Goal: Share content: Distribute website content to other platforms or users

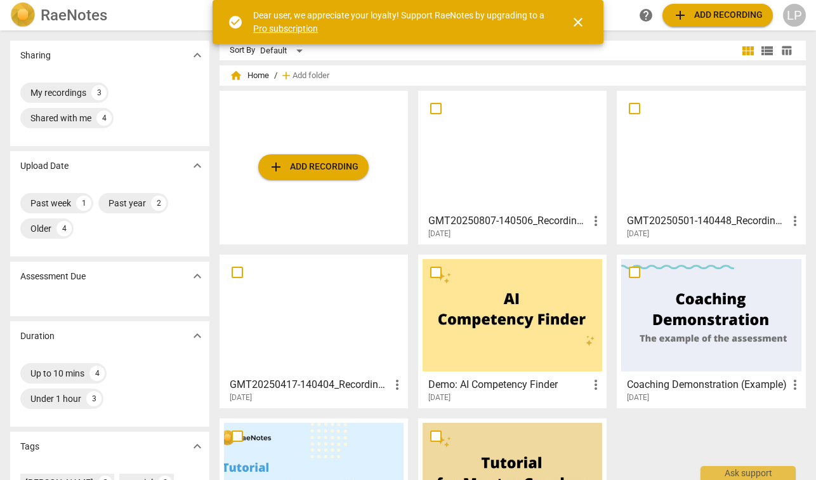
click at [311, 161] on span "add Add recording" at bounding box center [313, 166] width 90 height 15
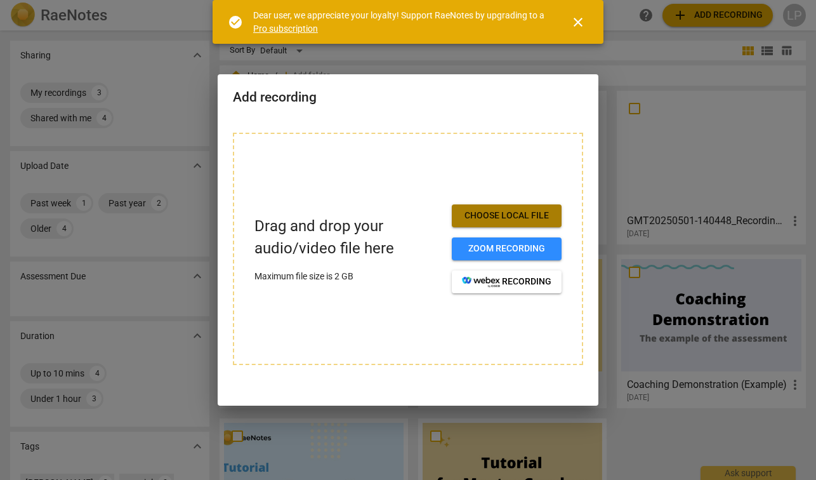
click at [490, 219] on span "Choose local file" at bounding box center [506, 215] width 89 height 13
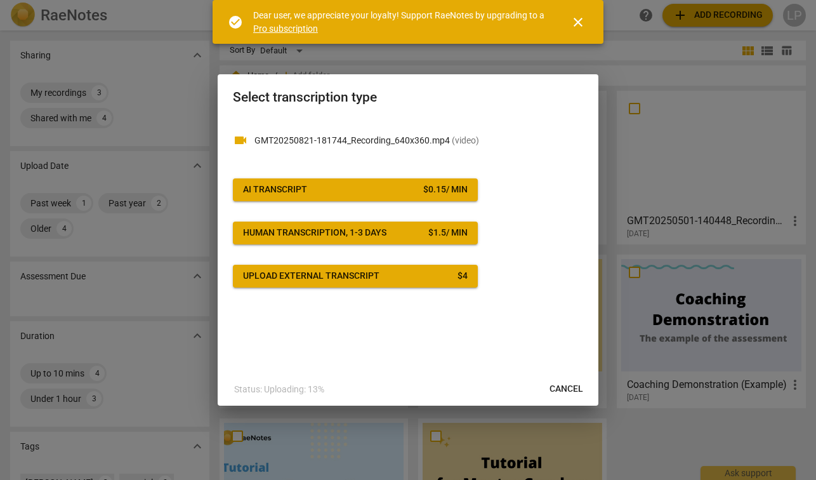
click at [424, 275] on span "Upload external transcript $ 4" at bounding box center [355, 276] width 225 height 13
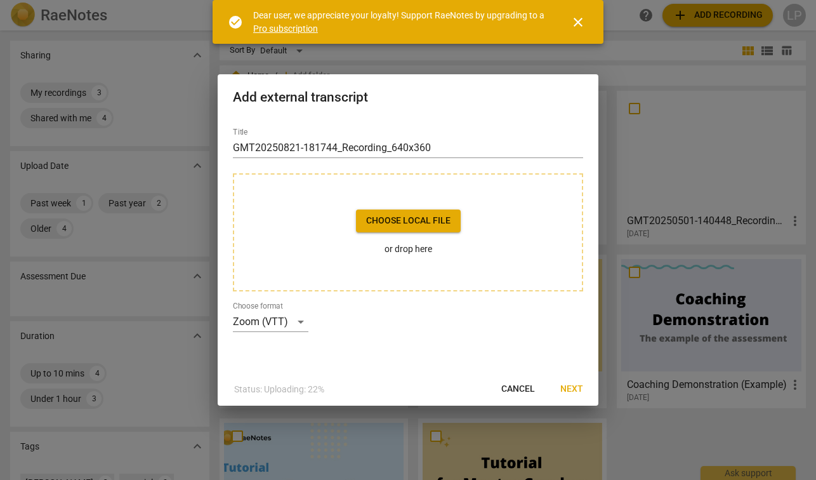
click at [407, 219] on span "Choose local file" at bounding box center [408, 220] width 84 height 13
click at [585, 23] on span "close" at bounding box center [577, 22] width 15 height 15
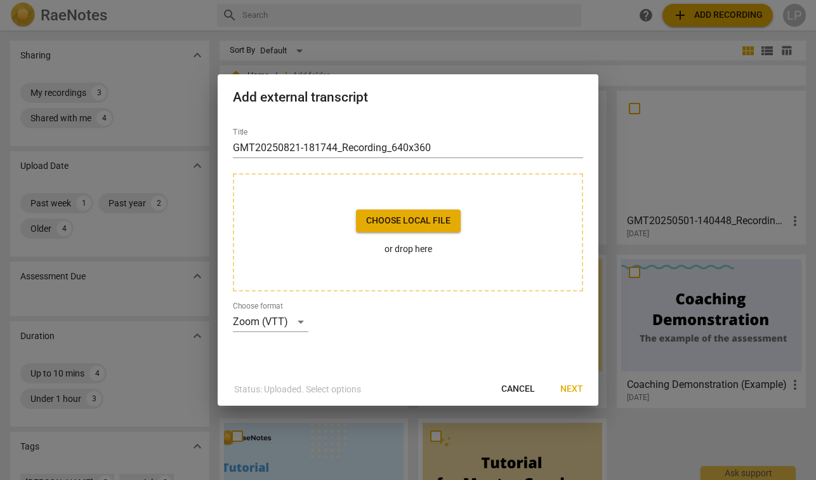
click at [410, 226] on span "Choose local file" at bounding box center [408, 220] width 84 height 13
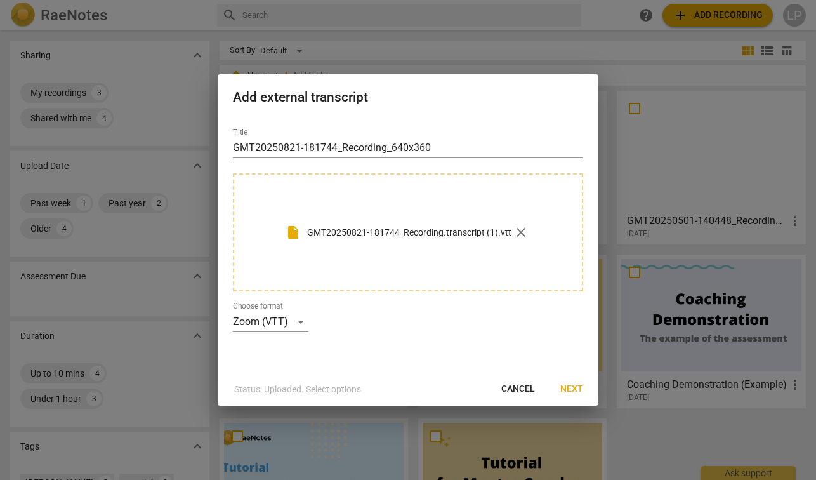
click at [294, 232] on span "insert_drive_file" at bounding box center [292, 232] width 15 height 15
click at [570, 389] on span "Next" at bounding box center [571, 389] width 23 height 13
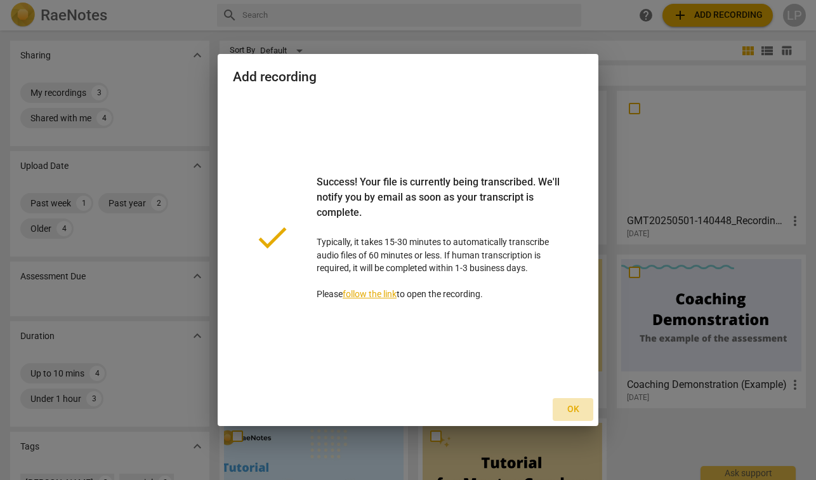
click at [582, 407] on span "Ok" at bounding box center [573, 409] width 20 height 13
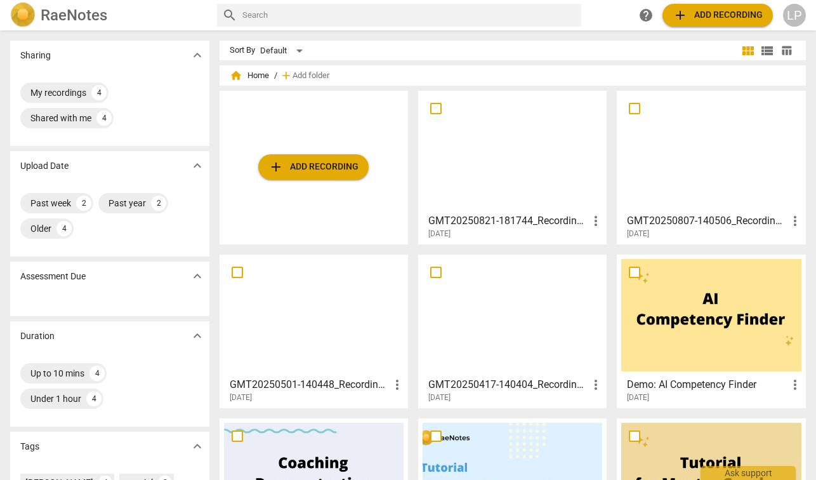
click at [597, 221] on span "more_vert" at bounding box center [595, 220] width 15 height 15
click at [567, 199] on div at bounding box center [408, 240] width 816 height 480
click at [513, 225] on h3 "GMT20250821-181744_Recording_640x360" at bounding box center [508, 220] width 160 height 15
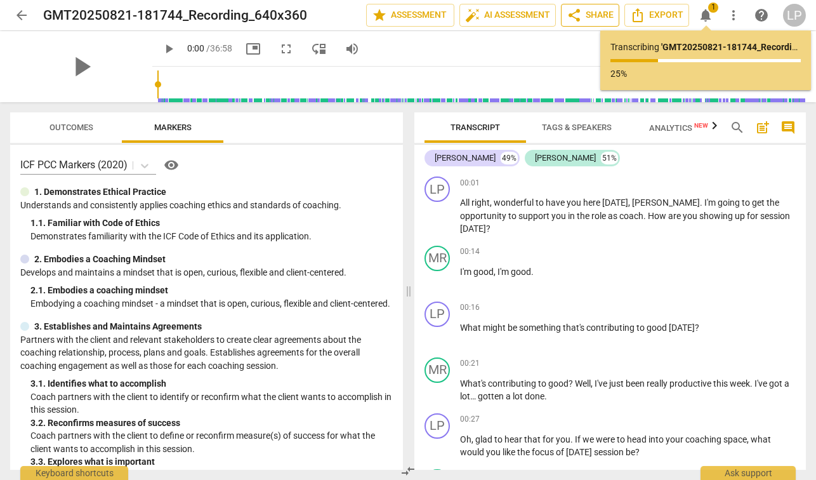
click at [588, 19] on span "share Share" at bounding box center [589, 15] width 47 height 15
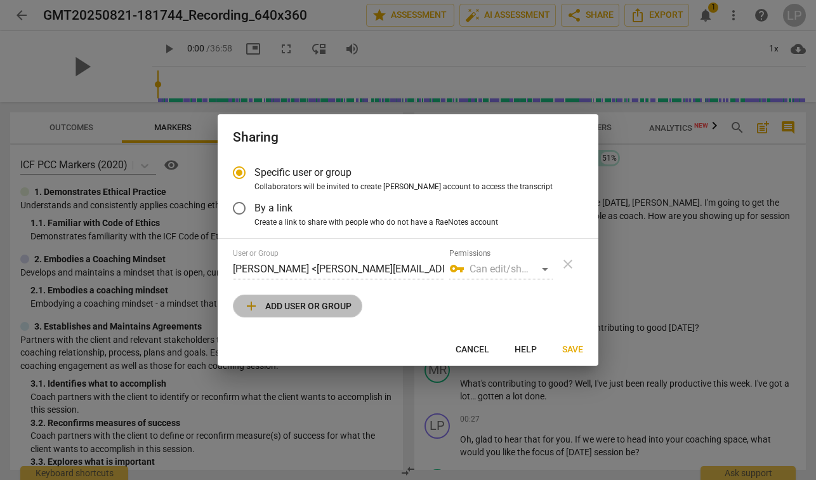
click at [331, 305] on span "add Add user or group" at bounding box center [298, 305] width 108 height 15
radio input "false"
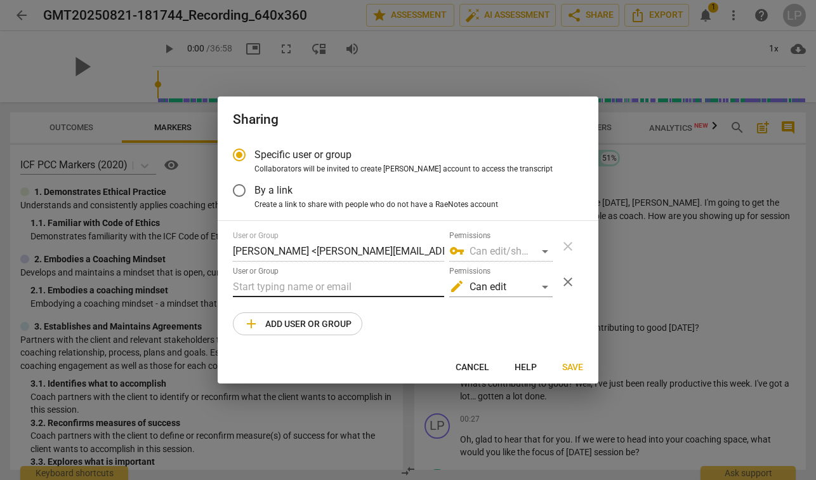
click at [318, 284] on input "text" at bounding box center [338, 287] width 211 height 20
type input "l"
click at [336, 292] on input "text" at bounding box center [338, 287] width 211 height 20
paste input "[PERSON_NAME][EMAIL_ADDRESS][DOMAIN_NAME]>"
click at [562, 362] on span "Save" at bounding box center [572, 367] width 21 height 13
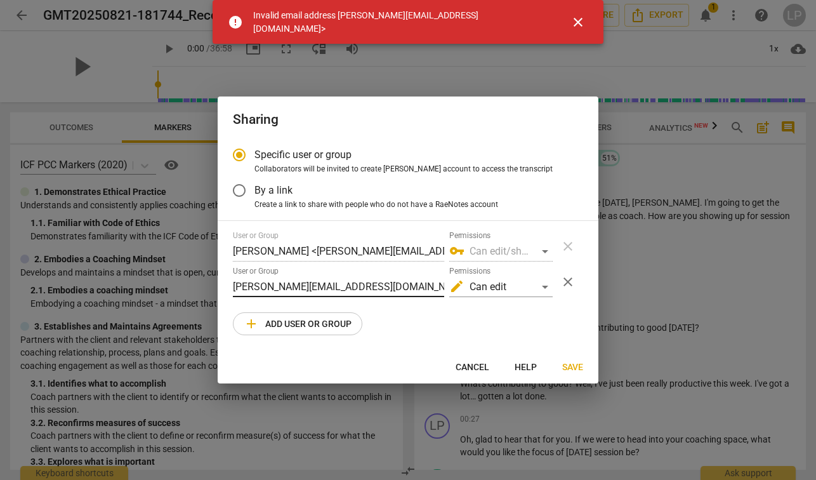
click at [367, 289] on input "[PERSON_NAME][EMAIL_ADDRESS][DOMAIN_NAME]>" at bounding box center [338, 287] width 211 height 20
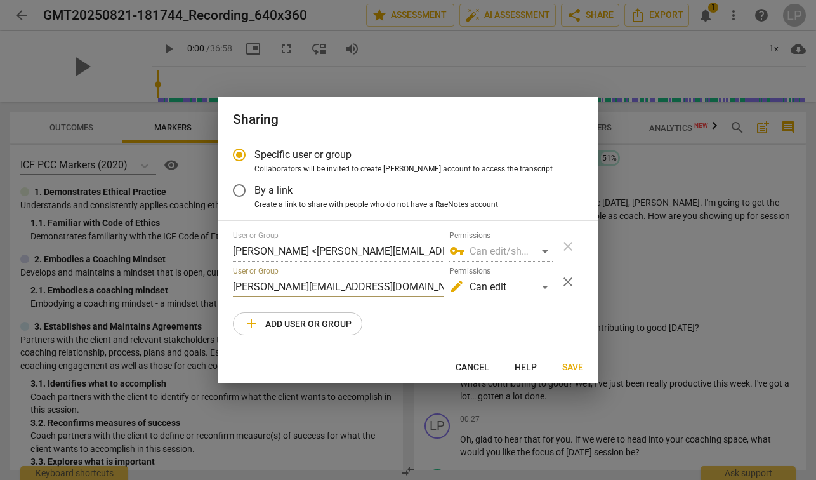
drag, startPoint x: 418, startPoint y: 289, endPoint x: 172, endPoint y: 291, distance: 246.1
click at [171, 291] on div "Sharing Specific user or group Collaborators will be invited to create RaeNotes…" at bounding box center [408, 240] width 816 height 480
click at [421, 295] on input "[PERSON_NAME][EMAIL_ADDRESS][DOMAIN_NAME]>" at bounding box center [338, 287] width 211 height 20
type input "[PERSON_NAME][EMAIL_ADDRESS][DOMAIN_NAME]"
click at [590, 368] on button "Save" at bounding box center [572, 366] width 41 height 23
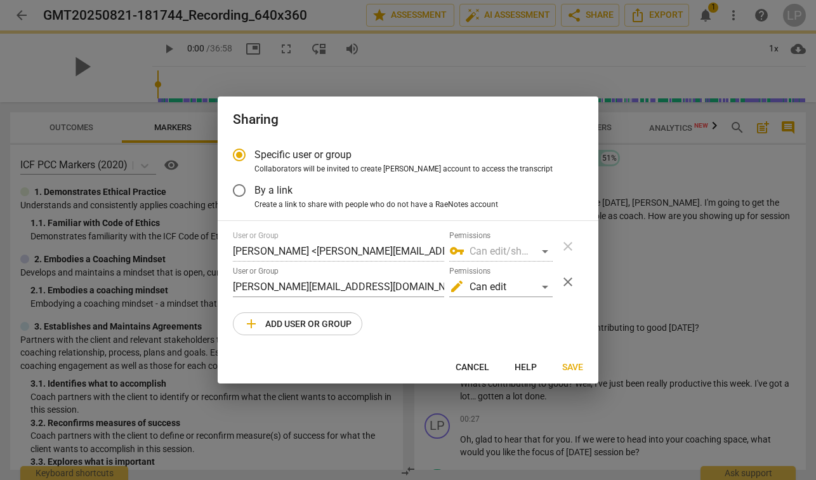
radio input "false"
type input "[PERSON_NAME] <[PERSON_NAME][EMAIL_ADDRESS][DOMAIN_NAME]>"
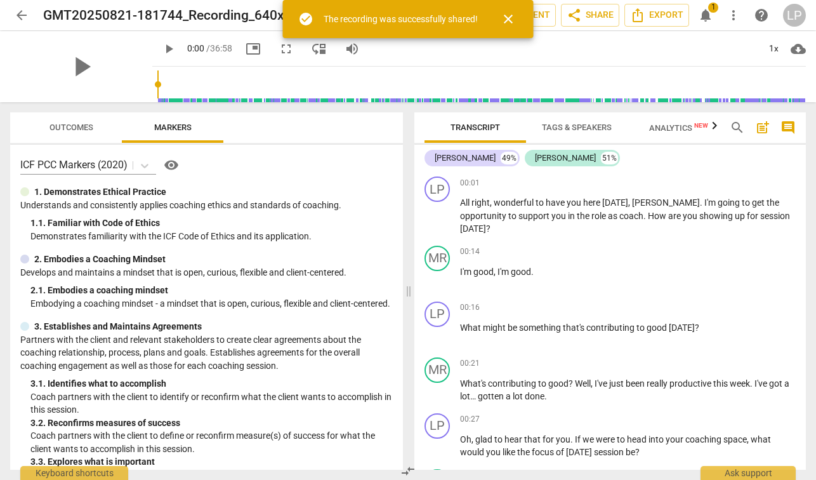
click at [507, 15] on span "close" at bounding box center [508, 18] width 15 height 15
